Goal: Transaction & Acquisition: Subscribe to service/newsletter

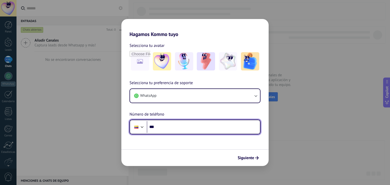
click at [167, 128] on input "***" at bounding box center [203, 127] width 113 height 12
type input "**********"
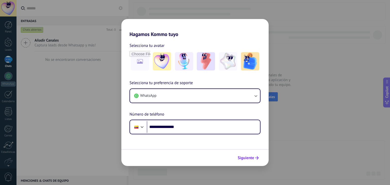
click at [253, 160] on span "Siguiente" at bounding box center [246, 158] width 16 height 4
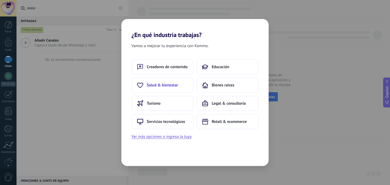
click at [175, 85] on span "Salud & bienestar" at bounding box center [162, 85] width 31 height 5
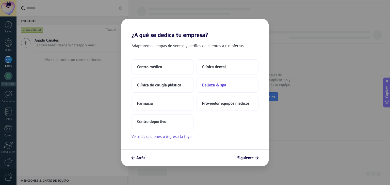
click at [211, 84] on span "Belleza & spa" at bounding box center [214, 85] width 24 height 5
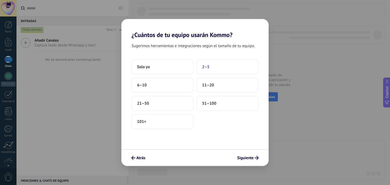
click at [211, 62] on button "2–5" at bounding box center [227, 66] width 62 height 15
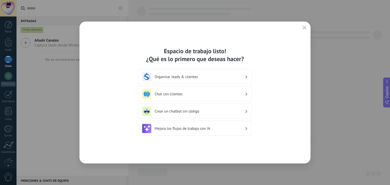
click at [246, 96] on div "Chat con clientes" at bounding box center [195, 94] width 106 height 9
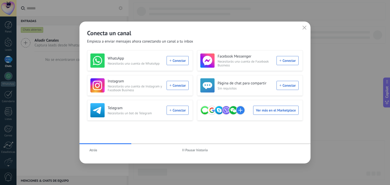
click at [91, 151] on span "Atrás" at bounding box center [93, 150] width 8 height 4
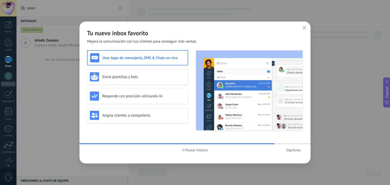
click at [291, 152] on span "Siguiente" at bounding box center [293, 150] width 14 height 4
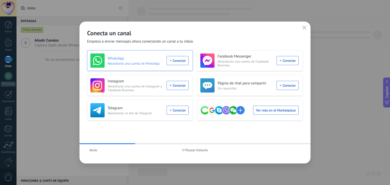
click at [186, 62] on div "WhatsApp Necesitarás una cuenta de WhatsApp Conectar" at bounding box center [139, 61] width 98 height 14
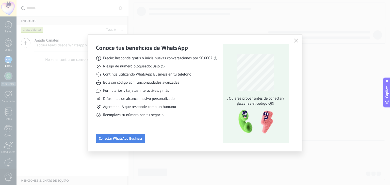
click at [141, 139] on span "Conectar WhatsApp Business" at bounding box center [121, 139] width 44 height 4
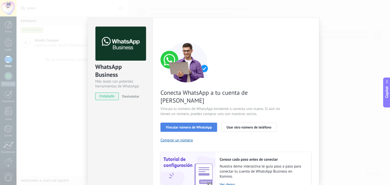
click at [198, 126] on span "Vincular número de WhatsApp" at bounding box center [189, 128] width 46 height 4
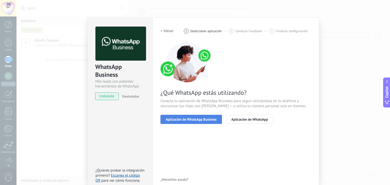
click at [199, 121] on span "Aplicación de WhatsApp Business" at bounding box center [191, 120] width 51 height 4
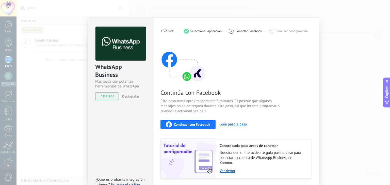
click at [183, 124] on span "Continuar con Facebook" at bounding box center [192, 125] width 36 height 4
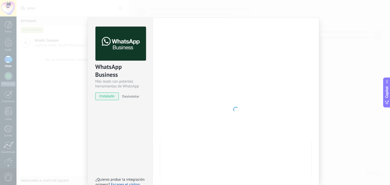
click at [111, 97] on span "instalado" at bounding box center [106, 97] width 23 height 8
drag, startPoint x: 102, startPoint y: 0, endPoint x: 200, endPoint y: 60, distance: 115.3
click at [200, 60] on div at bounding box center [235, 110] width 151 height 166
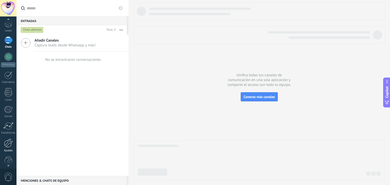
click at [9, 147] on div at bounding box center [8, 143] width 9 height 9
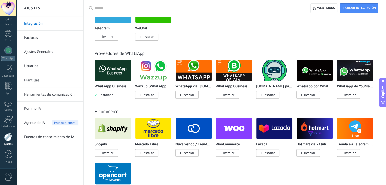
scroll to position [177, 0]
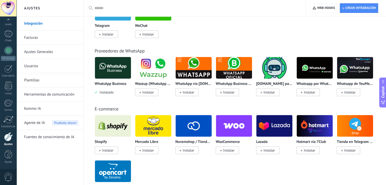
click at [221, 93] on icon at bounding box center [221, 93] width 2 height 2
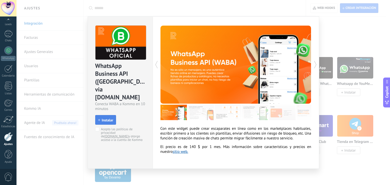
click at [111, 119] on span "Instalar" at bounding box center [107, 121] width 11 height 4
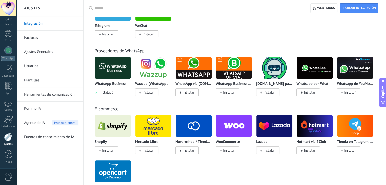
click at [259, 105] on div "E-commerce Shopify Instalar Mercado Libre Instalar Nuvemshop / Tiendanube Insta…" at bounding box center [235, 148] width 292 height 104
click at [186, 109] on div "E-commerce" at bounding box center [235, 109] width 280 height 6
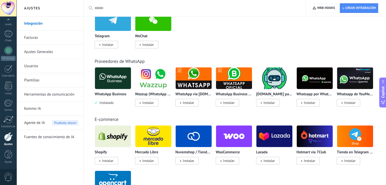
scroll to position [171, 0]
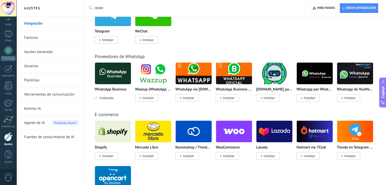
click at [208, 116] on div "E-commerce" at bounding box center [235, 115] width 280 height 6
click at [228, 99] on span "Instalar" at bounding box center [228, 98] width 11 height 5
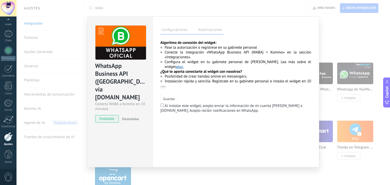
click at [228, 99] on div "Guardar" at bounding box center [235, 99] width 151 height 10
click at [114, 115] on span "instalado" at bounding box center [106, 119] width 23 height 8
click at [156, 119] on div "Configuraciones Autorizaciones Esta pestaña registra a los usuarios que han con…" at bounding box center [236, 91] width 167 height 151
click at [216, 32] on label "Autorizaciones" at bounding box center [210, 30] width 26 height 7
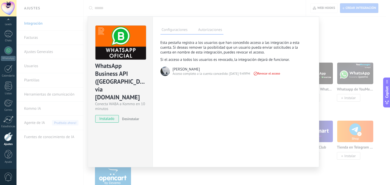
click at [330, 41] on div "WhatsApp Business API ([GEOGRAPHIC_DATA]) via [DOMAIN_NAME] Conecta WABA a Komm…" at bounding box center [202, 92] width 373 height 185
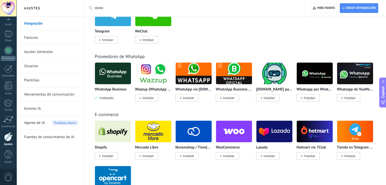
click at [264, 46] on div "Proveedores de WhatsApp WhatsApp Business Instalado Wazzup (WhatsApp & Instagra…" at bounding box center [235, 72] width 292 height 58
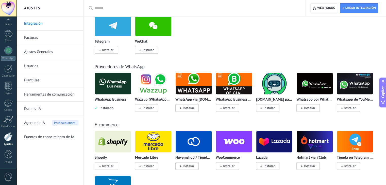
click at [58, 149] on div "Integración Facturas Ajustes Generales Usuarios Plantillas Herramientas de comu…" at bounding box center [49, 100] width 67 height 169
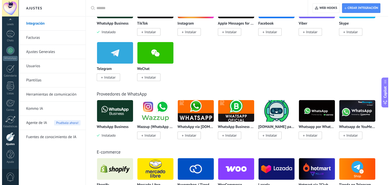
scroll to position [141, 0]
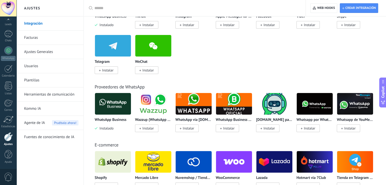
click at [112, 113] on img at bounding box center [113, 104] width 36 height 25
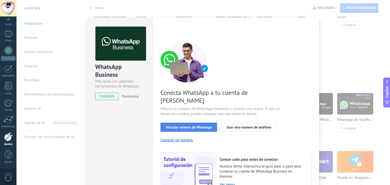
click at [186, 126] on span "Vincular número de WhatsApp" at bounding box center [189, 128] width 46 height 4
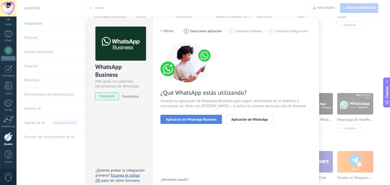
click at [188, 121] on span "Aplicación de WhatsApp Business" at bounding box center [191, 120] width 51 height 4
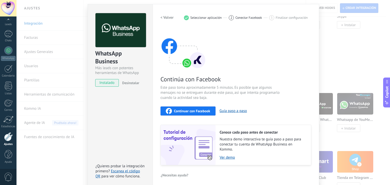
scroll to position [16, 0]
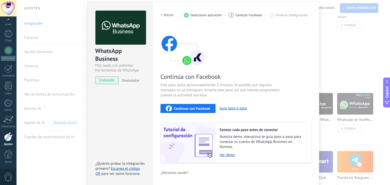
click at [205, 108] on span "Continuar con Facebook" at bounding box center [192, 109] width 36 height 4
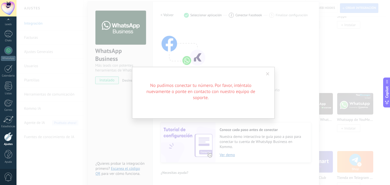
click at [203, 76] on div "No pudimos conectar tu número. Por favor, inténtalo nuevamente o ponte en conta…" at bounding box center [203, 93] width 143 height 52
click at [180, 86] on h2 "No pudimos conectar tu número. Por favor, inténtalo nuevamente o ponte en conta…" at bounding box center [201, 91] width 122 height 18
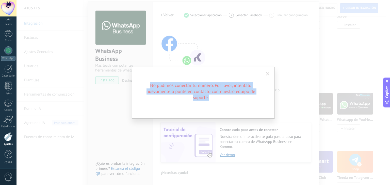
click at [180, 86] on h2 "No pudimos conectar tu número. Por favor, inténtalo nuevamente o ponte en conta…" at bounding box center [201, 91] width 122 height 18
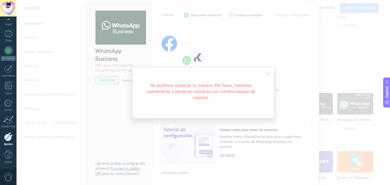
click at [269, 73] on span at bounding box center [267, 74] width 3 height 4
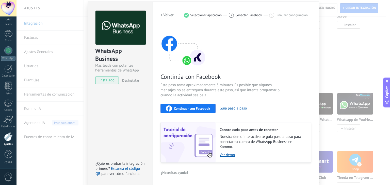
click at [10, 138] on div at bounding box center [8, 136] width 9 height 9
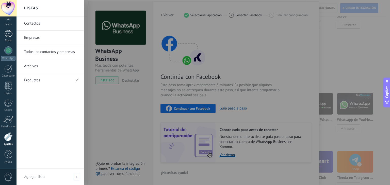
click at [9, 37] on div at bounding box center [8, 33] width 8 height 7
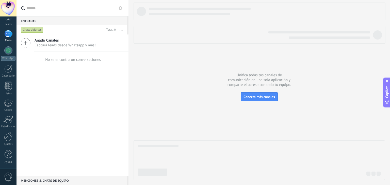
scroll to position [25, 0]
click at [12, 139] on div at bounding box center [8, 137] width 9 height 9
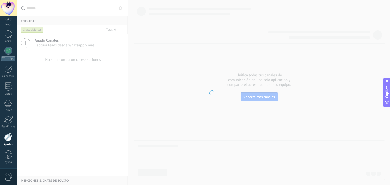
scroll to position [26, 0]
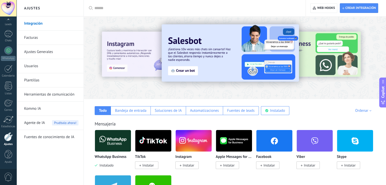
click at [29, 67] on link "Usuarios" at bounding box center [51, 66] width 54 height 14
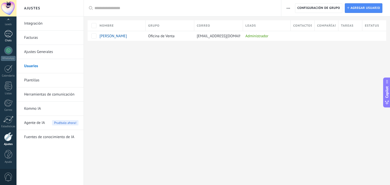
click at [11, 34] on div at bounding box center [8, 33] width 8 height 7
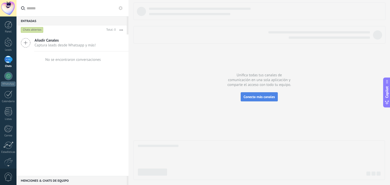
click at [251, 95] on span "Conecta más canales" at bounding box center [258, 97] width 31 height 5
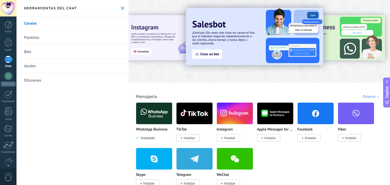
click at [164, 112] on img at bounding box center [154, 113] width 36 height 25
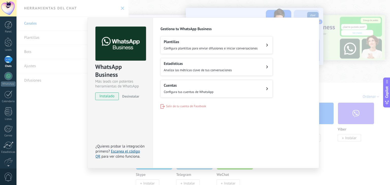
click at [191, 94] on button "Cuentas Configura tus cuentas de WhatsApp" at bounding box center [216, 89] width 112 height 18
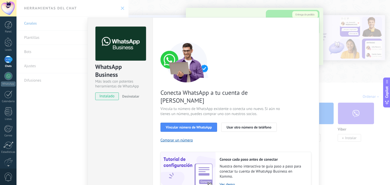
click at [80, 122] on div "WhatsApp Business Más leads con potentes herramientas de WhatsApp instalado Des…" at bounding box center [202, 92] width 373 height 185
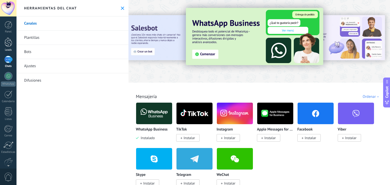
click at [12, 44] on div at bounding box center [9, 42] width 8 height 9
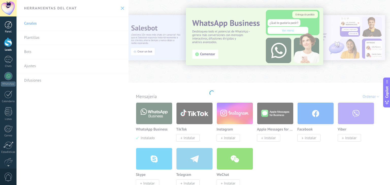
click at [11, 29] on link "Panel" at bounding box center [8, 27] width 16 height 12
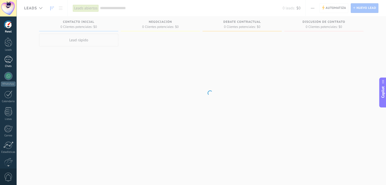
click at [10, 61] on div at bounding box center [8, 59] width 8 height 7
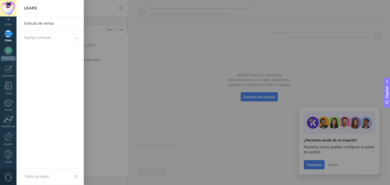
scroll to position [25, 0]
click at [9, 142] on link "Ajustes" at bounding box center [8, 140] width 16 height 14
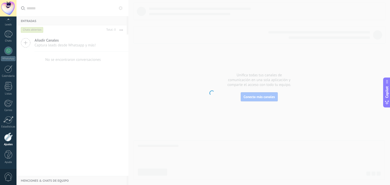
scroll to position [26, 0]
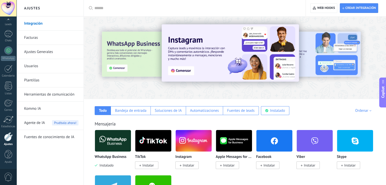
click at [42, 67] on link "Usuarios" at bounding box center [51, 66] width 54 height 14
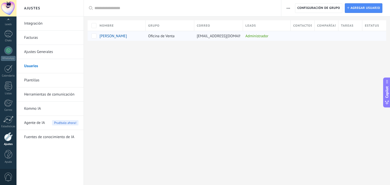
click at [259, 37] on div "Administrador" at bounding box center [265, 36] width 45 height 10
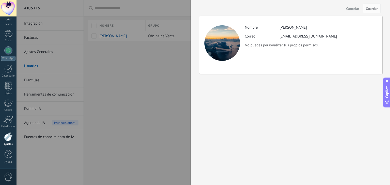
click at [188, 61] on div at bounding box center [195, 92] width 390 height 185
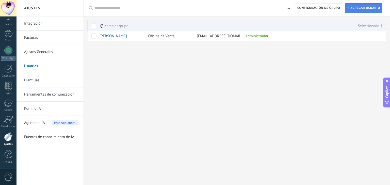
click at [371, 9] on span "Agregar usuario" at bounding box center [365, 8] width 30 height 9
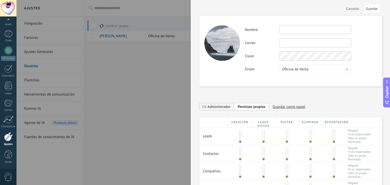
click at [297, 31] on input "text" at bounding box center [315, 29] width 72 height 9
type input "*****"
click at [296, 41] on input "text" at bounding box center [315, 42] width 72 height 9
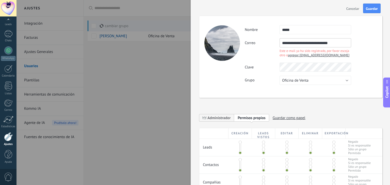
click at [342, 42] on input "**********" at bounding box center [315, 42] width 72 height 9
click at [306, 46] on input "**********" at bounding box center [315, 42] width 72 height 9
type input "**********"
click at [230, 73] on div "**********" at bounding box center [290, 57] width 183 height 82
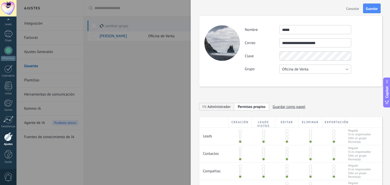
click at [293, 67] on span "Oficina de Venta" at bounding box center [295, 69] width 26 height 5
click at [293, 67] on span "Oficina de Venta" at bounding box center [312, 69] width 73 height 5
click at [276, 78] on div "**********" at bounding box center [290, 51] width 183 height 71
click at [374, 8] on span "Guardar" at bounding box center [372, 9] width 12 height 4
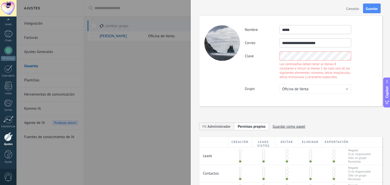
click at [345, 79] on div "Clave Las contraseñas deben tener al menos 8 caracteres e incluir al menos 1 de…" at bounding box center [311, 66] width 132 height 29
click at [242, 56] on div "**********" at bounding box center [290, 61] width 183 height 91
click at [224, 71] on div "**********" at bounding box center [290, 61] width 183 height 91
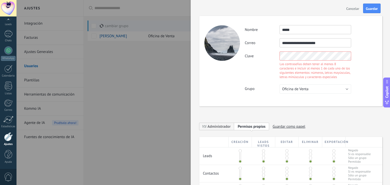
click at [256, 87] on div "**********" at bounding box center [290, 154] width 183 height 297
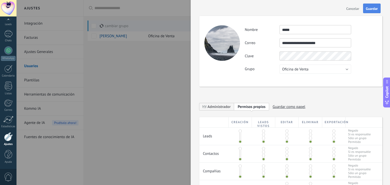
click at [372, 12] on button "Guardar" at bounding box center [372, 9] width 18 height 10
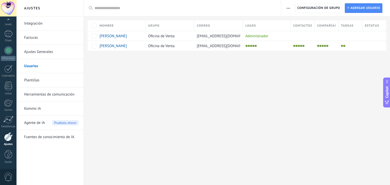
click at [157, 83] on div "Ajustes Integración Facturas Ajustes Generales Usuarios Plantillas Herramientas…" at bounding box center [202, 92] width 373 height 185
click at [107, 45] on span "[PERSON_NAME]" at bounding box center [112, 46] width 27 height 5
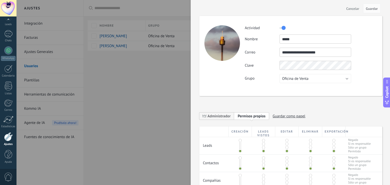
click at [354, 7] on span "Cancelar" at bounding box center [352, 9] width 13 height 4
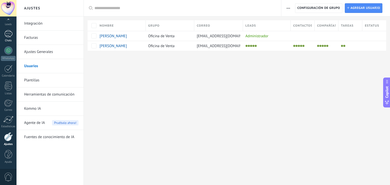
click at [7, 35] on div at bounding box center [8, 33] width 8 height 7
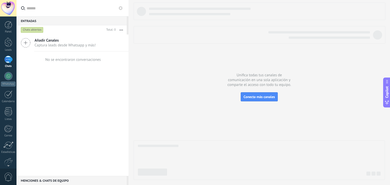
click at [28, 42] on icon at bounding box center [26, 43] width 10 height 10
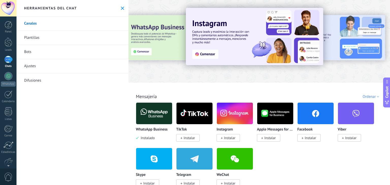
click at [35, 70] on link "Ajustes" at bounding box center [72, 66] width 112 height 14
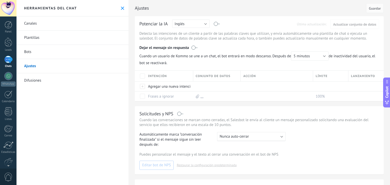
click at [36, 27] on link "Canales" at bounding box center [72, 23] width 112 height 14
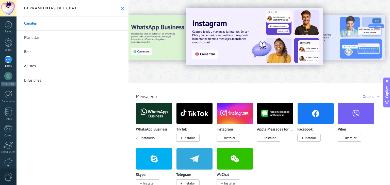
click at [156, 113] on img at bounding box center [154, 113] width 36 height 25
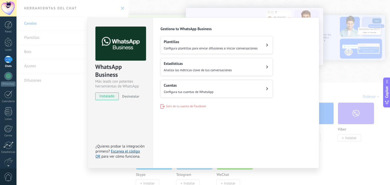
click at [114, 98] on span "instalado" at bounding box center [106, 97] width 23 height 8
click at [188, 48] on span "Configura plantillas para enviar difusiones e iniciar conversaciones" at bounding box center [211, 48] width 94 height 4
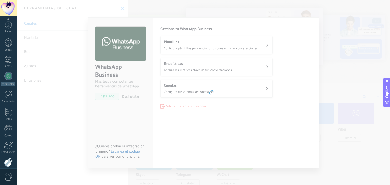
scroll to position [26, 0]
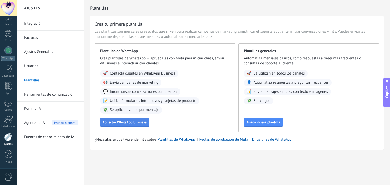
click at [137, 121] on span "Conectar WhatsApp Business" at bounding box center [125, 123] width 44 height 4
click at [137, 121] on body ".abccls-1,.abccls-2{fill-rule:evenodd}.abccls-2{fill:#fff} .abfcls-1{fill:none}…" at bounding box center [195, 92] width 390 height 185
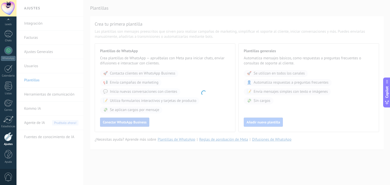
click at [137, 121] on div at bounding box center [202, 92] width 373 height 185
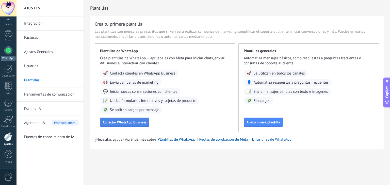
click at [11, 48] on div at bounding box center [8, 50] width 8 height 8
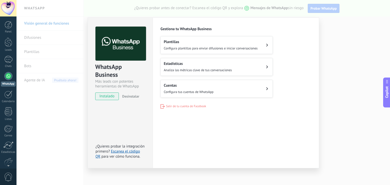
click at [329, 46] on div "WhatsApp Business Más leads con potentes herramientas de WhatsApp instalado Des…" at bounding box center [202, 92] width 373 height 185
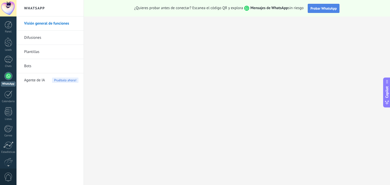
click at [323, 9] on span "Probar WhatsApp" at bounding box center [323, 8] width 26 height 5
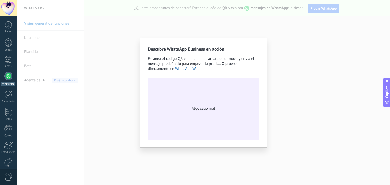
click at [201, 125] on div "Algo salió mal" at bounding box center [203, 109] width 111 height 62
click at [281, 11] on div "Descubre WhatsApp Business en acción Escanea el código QR con la app [PERSON_NA…" at bounding box center [202, 92] width 373 height 185
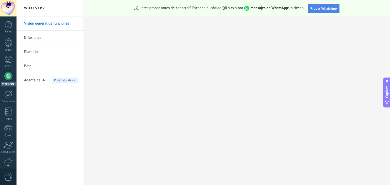
click at [318, 9] on span "Probar WhatsApp" at bounding box center [323, 8] width 26 height 5
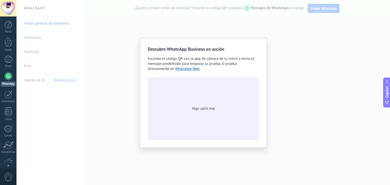
click at [286, 28] on div "Descubre WhatsApp Business en acción Escanea el código QR con la app [PERSON_NA…" at bounding box center [202, 92] width 373 height 185
